Goal: Task Accomplishment & Management: Use online tool/utility

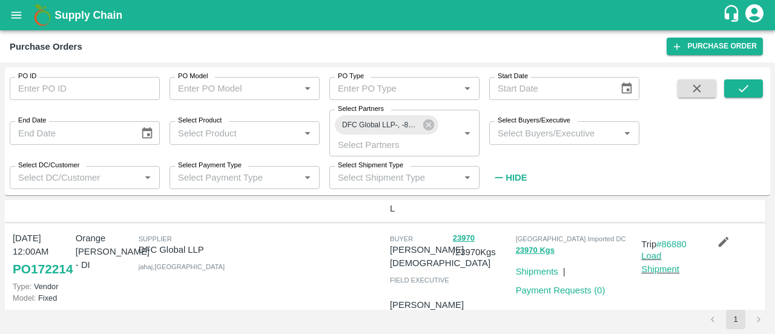
scroll to position [354, 0]
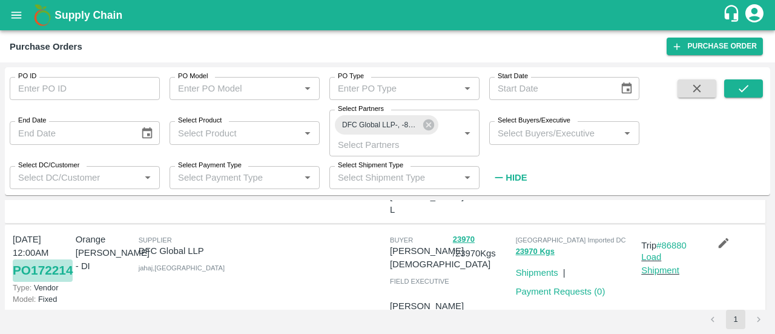
click at [44, 281] on link "PO 172214" at bounding box center [43, 270] width 60 height 22
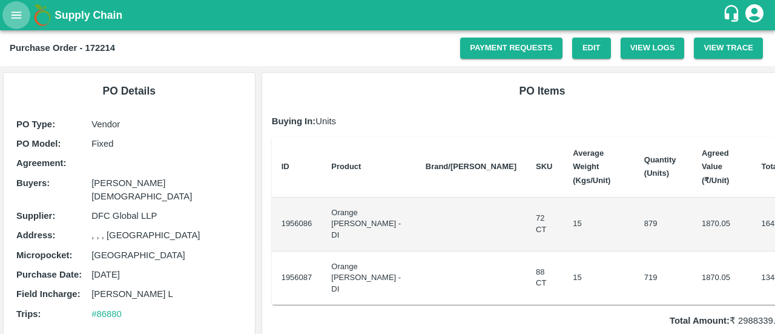
click at [23, 5] on button "open drawer" at bounding box center [16, 15] width 28 height 28
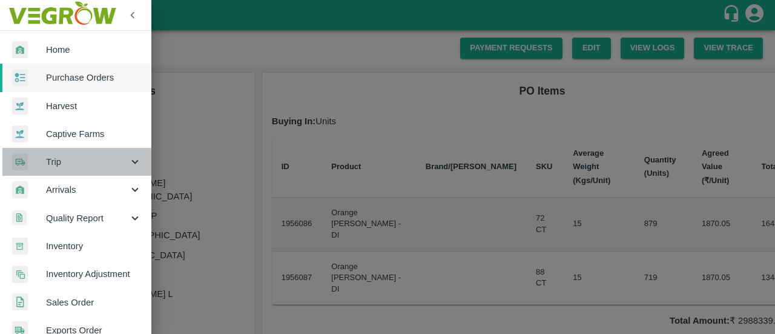
click at [90, 165] on span "Trip" at bounding box center [87, 161] width 82 height 13
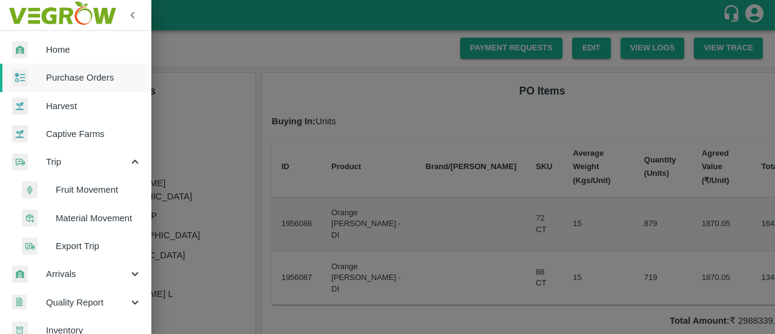
scroll to position [65, 0]
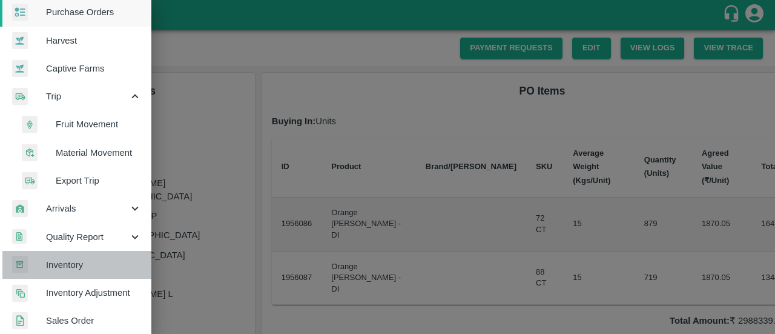
click at [110, 260] on span "Inventory" at bounding box center [94, 264] width 96 height 13
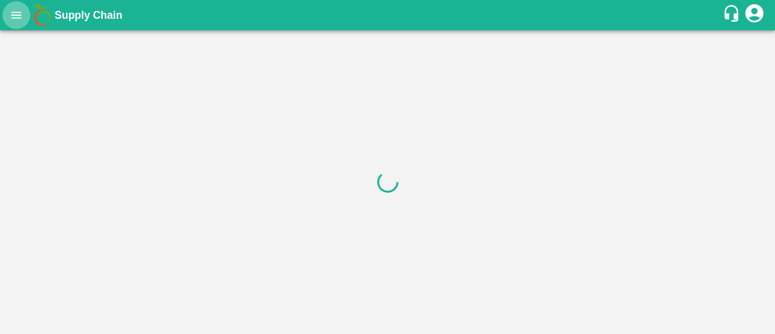
click at [16, 23] on button "open drawer" at bounding box center [16, 15] width 28 height 28
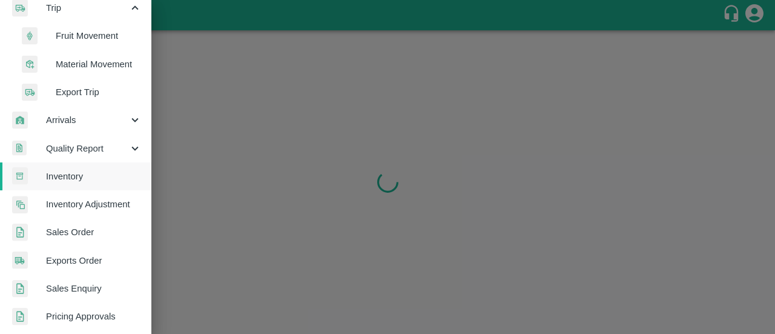
scroll to position [180, 0]
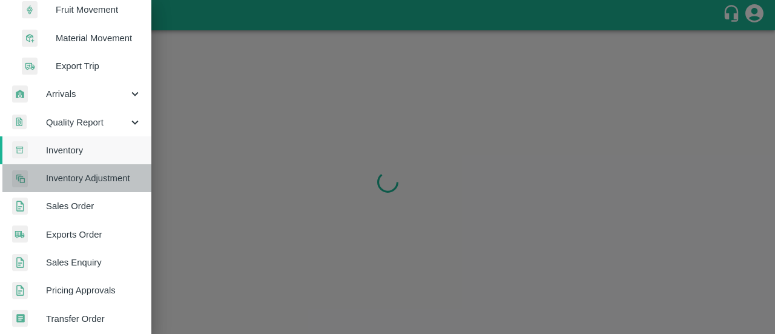
click at [104, 185] on link "Inventory Adjustment" at bounding box center [75, 178] width 151 height 28
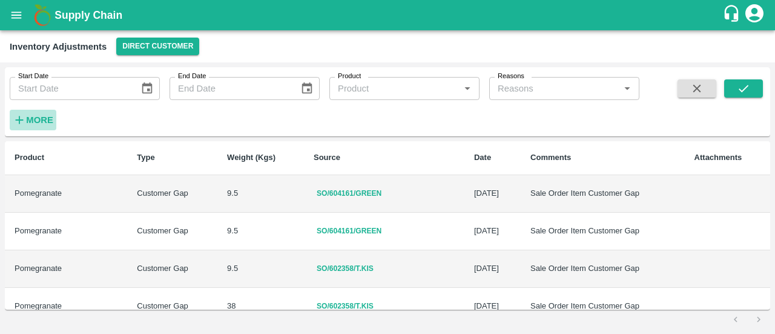
click at [43, 121] on strong "More" at bounding box center [39, 120] width 27 height 10
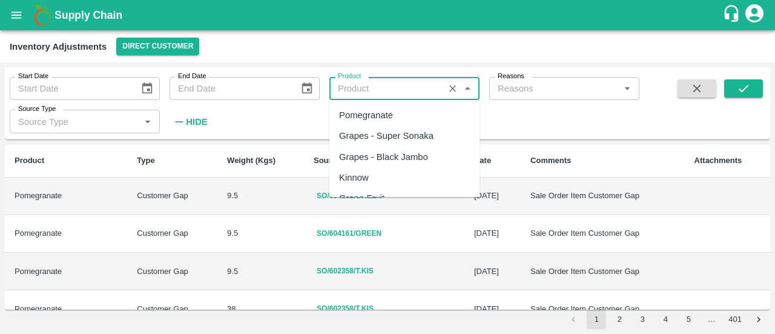
click at [380, 88] on input "Product" at bounding box center [386, 89] width 107 height 16
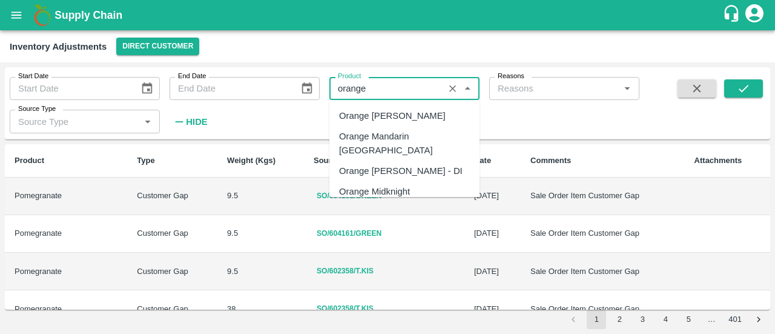
scroll to position [131, 0]
click at [424, 164] on div "Orange [PERSON_NAME] - DI" at bounding box center [401, 170] width 124 height 13
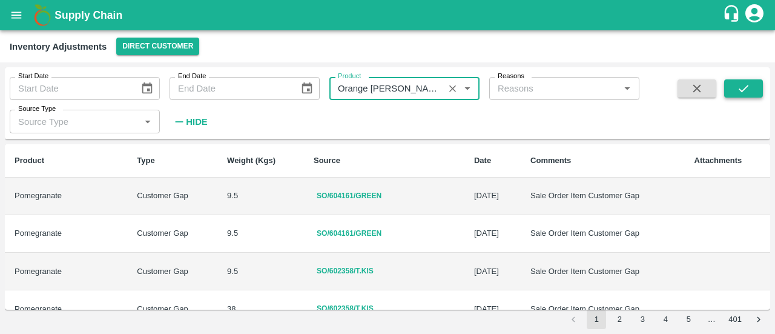
type input "Orange [PERSON_NAME] - DI"
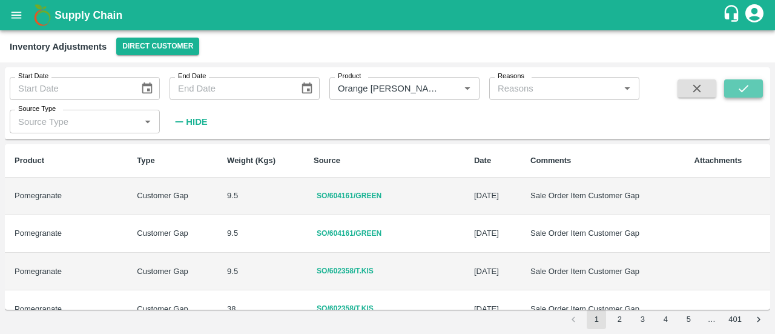
click at [751, 92] on button "submit" at bounding box center [743, 88] width 39 height 18
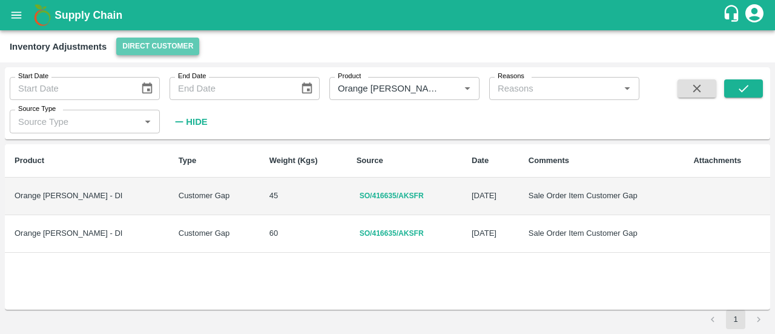
click at [191, 41] on button "Direct Customer" at bounding box center [157, 47] width 83 height 18
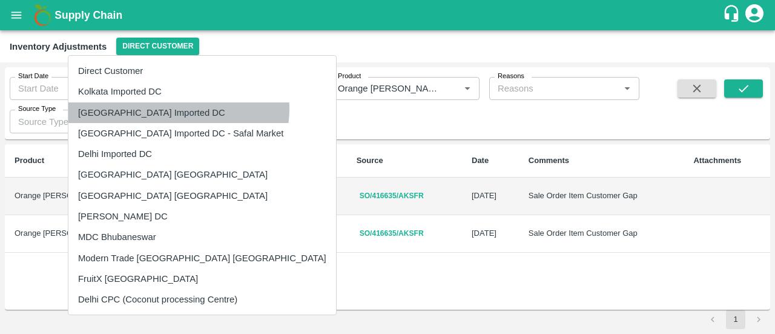
click at [178, 108] on li "[GEOGRAPHIC_DATA] Imported DC" at bounding box center [202, 112] width 268 height 21
